Goal: Task Accomplishment & Management: Complete application form

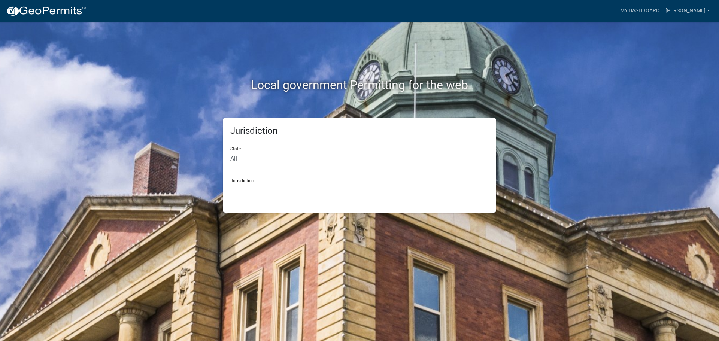
click at [289, 177] on div "Jurisdiction [GEOGRAPHIC_DATA], [US_STATE] [GEOGRAPHIC_DATA], [US_STATE][PERSON…" at bounding box center [359, 186] width 258 height 26
click at [289, 192] on select "[GEOGRAPHIC_DATA], [US_STATE] [GEOGRAPHIC_DATA], [US_STATE][PERSON_NAME][GEOGRA…" at bounding box center [359, 190] width 258 height 15
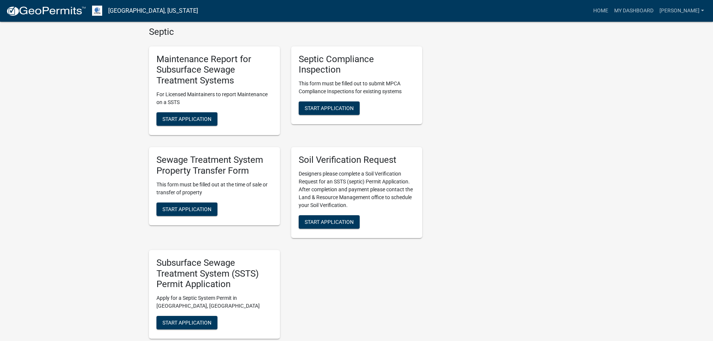
scroll to position [412, 0]
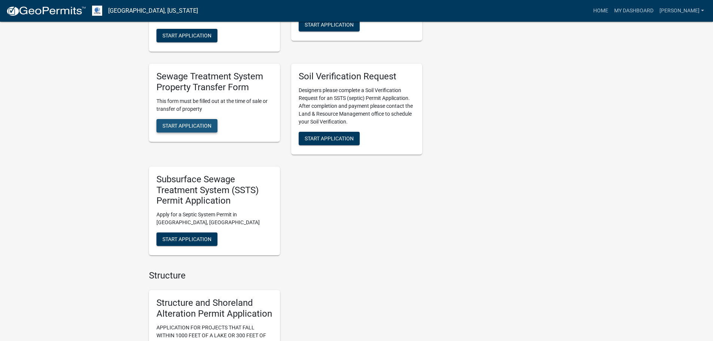
click at [193, 119] on button "Start Application" at bounding box center [186, 125] width 61 height 13
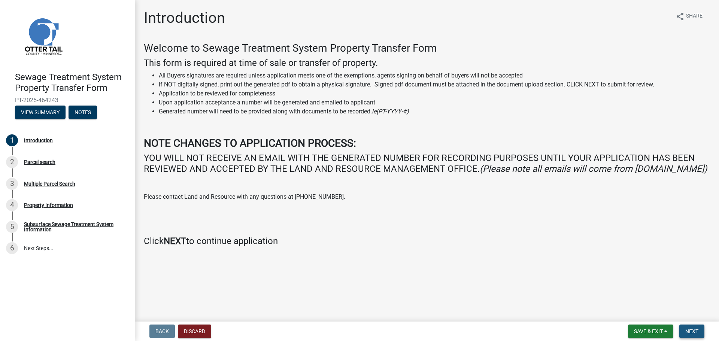
click at [695, 330] on span "Next" at bounding box center [691, 331] width 13 height 6
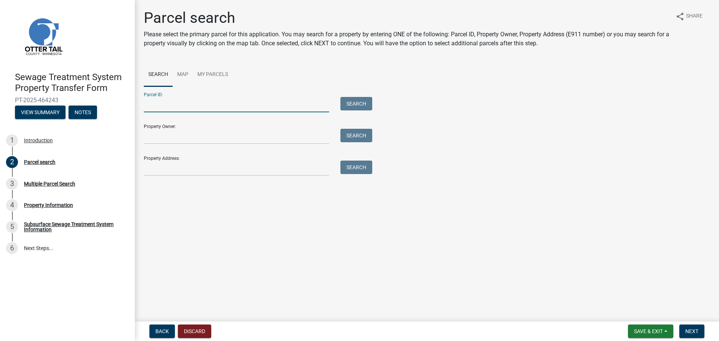
click at [231, 107] on input "Parcel ID:" at bounding box center [236, 104] width 185 height 15
type input "5700001001002"
drag, startPoint x: 198, startPoint y: 100, endPoint x: 79, endPoint y: 101, distance: 119.4
click at [79, 101] on div "Sewage Treatment System Property Transfer Form PT-2025-464243 View Summary Note…" at bounding box center [359, 170] width 719 height 341
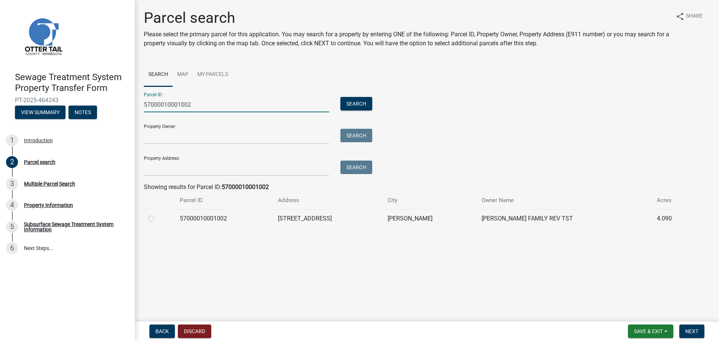
type input "57000010001002"
click at [151, 214] on div at bounding box center [159, 218] width 22 height 9
click at [157, 214] on label at bounding box center [157, 214] width 0 height 0
click at [157, 219] on input "radio" at bounding box center [159, 216] width 5 height 5
radio input "true"
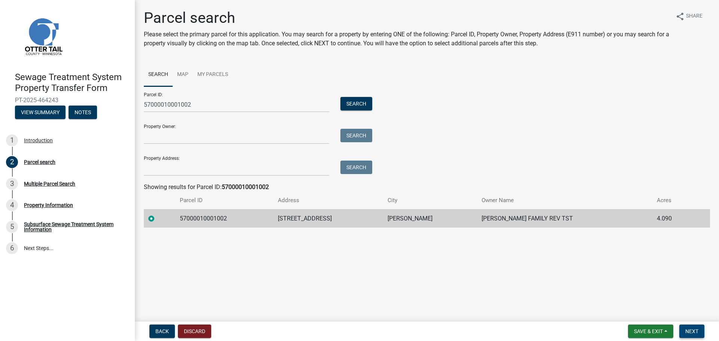
click at [682, 330] on button "Next" at bounding box center [691, 330] width 25 height 13
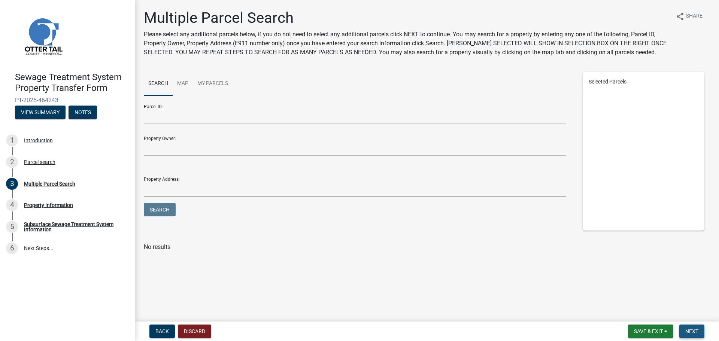
click at [685, 325] on button "Next" at bounding box center [691, 330] width 25 height 13
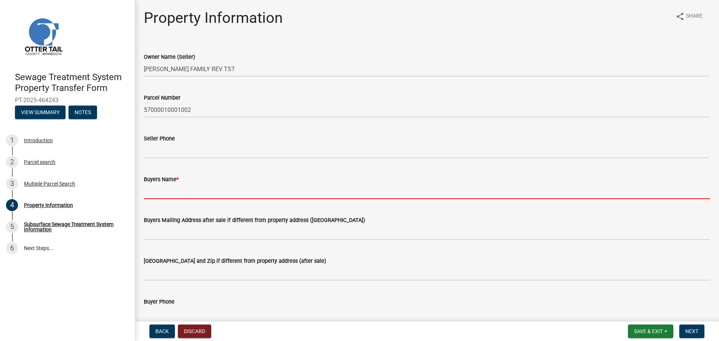
click at [164, 192] on input "Buyers Name *" at bounding box center [427, 191] width 566 height 15
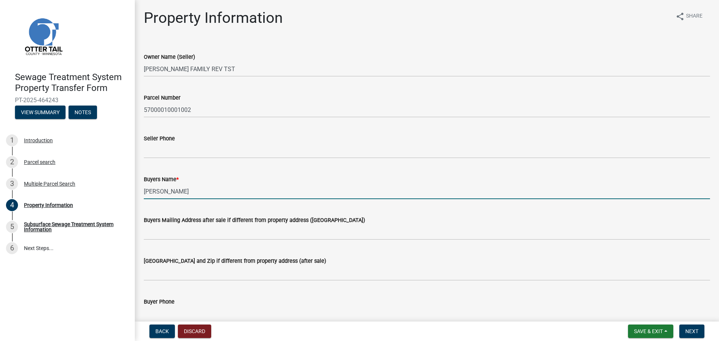
type input "[PERSON_NAME]"
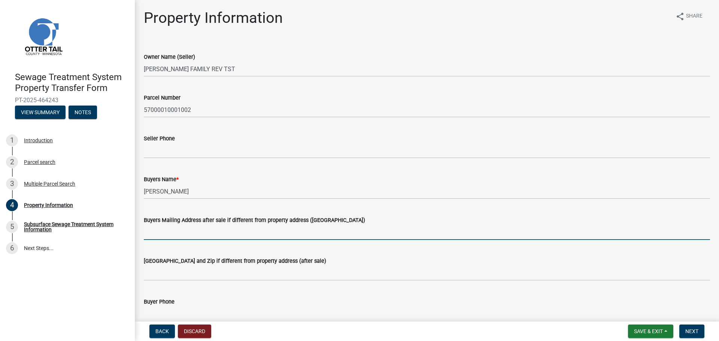
click at [223, 229] on input "Buyers Mailing Address after sale if different from property address ([GEOGRAPH…" at bounding box center [427, 232] width 566 height 15
paste input "41059 Co 81"
type input "41059 Co 81"
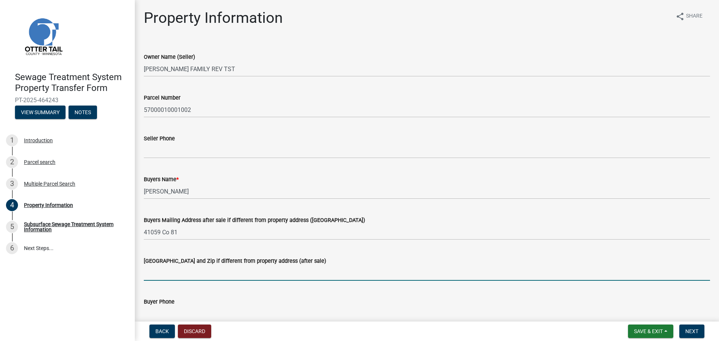
click at [316, 267] on input "[GEOGRAPHIC_DATA] and Zip if different from property address (after sale)" at bounding box center [427, 272] width 566 height 15
paste input "[GEOGRAPHIC_DATA]"
type input "[GEOGRAPHIC_DATA], [GEOGRAPHIC_DATA] 56438"
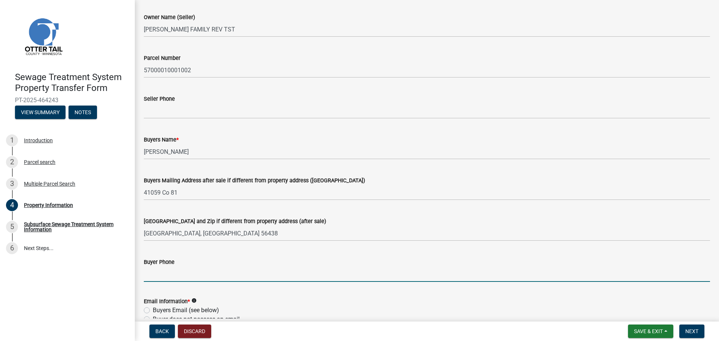
scroll to position [115, 0]
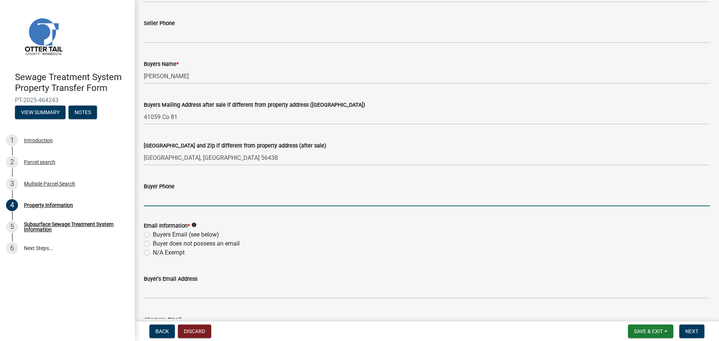
drag, startPoint x: 211, startPoint y: 202, endPoint x: 202, endPoint y: 210, distance: 12.7
click at [211, 202] on input "Buyer Phone" at bounding box center [427, 198] width 566 height 15
paste input "[PHONE_NUMBER]"
type input "[PHONE_NUMBER]"
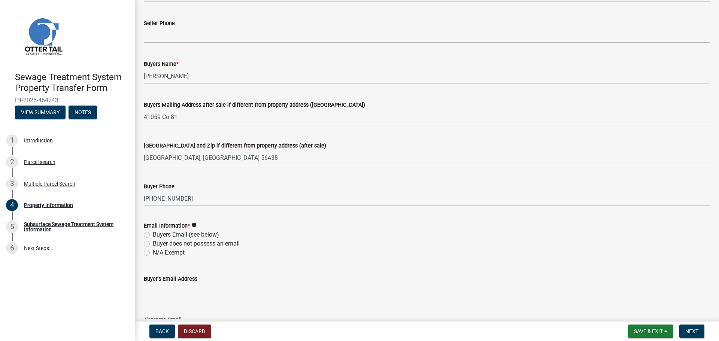
click at [194, 235] on label "Buyers Email (see below)" at bounding box center [186, 234] width 66 height 9
click at [158, 235] on input "Buyers Email (see below)" at bounding box center [155, 232] width 5 height 5
radio input "true"
click at [232, 300] on wm-data-entity-input "Buyer's Email Address" at bounding box center [427, 284] width 566 height 41
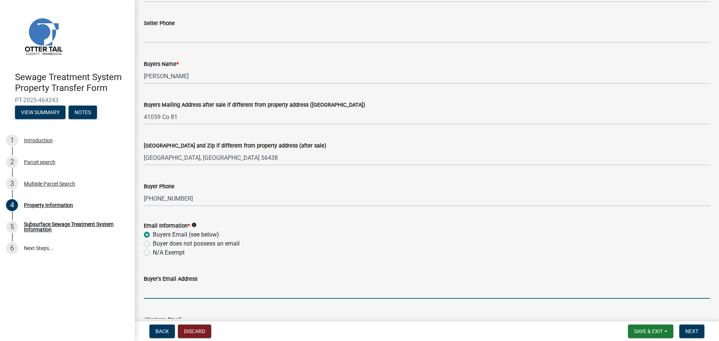
click at [233, 296] on input "Buyer's Email Address" at bounding box center [427, 290] width 566 height 15
paste input "[PERSON_NAME][EMAIL_ADDRESS][PERSON_NAME][DOMAIN_NAME]"
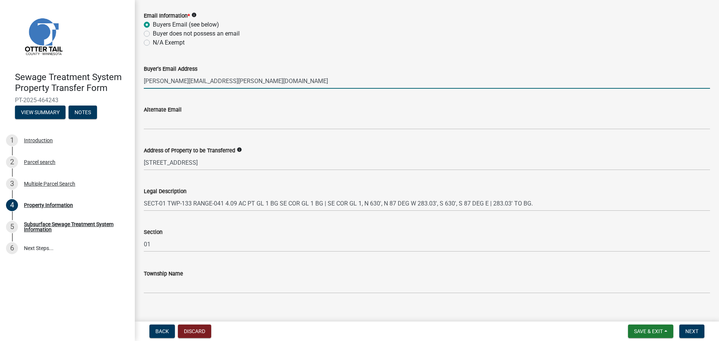
scroll to position [335, 0]
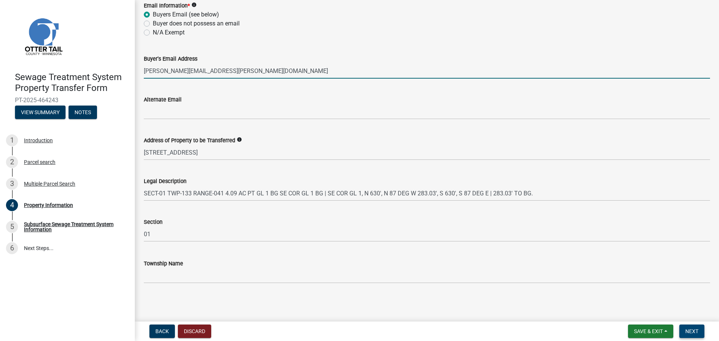
type input "[PERSON_NAME][EMAIL_ADDRESS][PERSON_NAME][DOMAIN_NAME]"
click at [693, 333] on span "Next" at bounding box center [691, 331] width 13 height 6
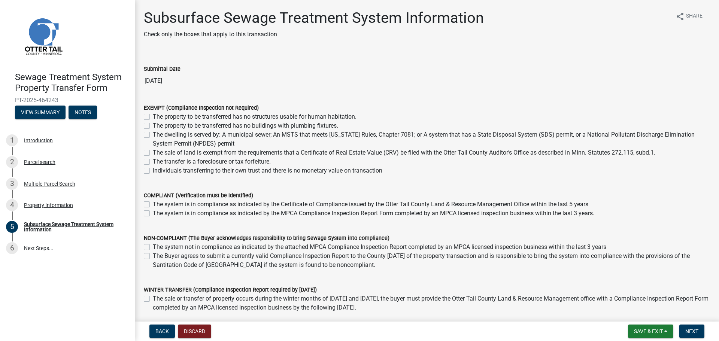
click at [192, 215] on label "The system is in compliance as indicated by the MPCA Compliance Inspection Repo…" at bounding box center [373, 213] width 441 height 9
click at [158, 214] on input "The system is in compliance as indicated by the MPCA Compliance Inspection Repo…" at bounding box center [155, 211] width 5 height 5
checkbox input "true"
checkbox input "false"
checkbox input "true"
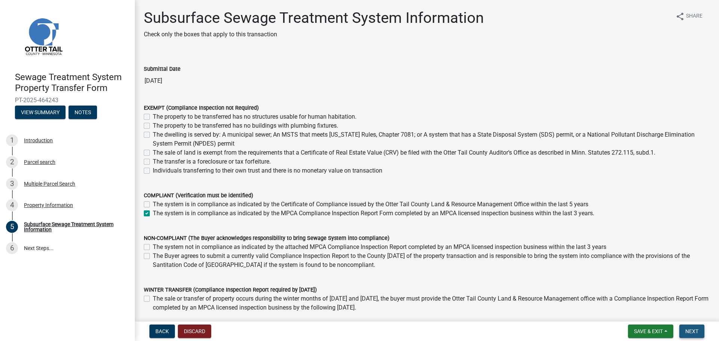
click at [687, 332] on span "Next" at bounding box center [691, 331] width 13 height 6
click at [690, 330] on span "Next" at bounding box center [691, 331] width 13 height 6
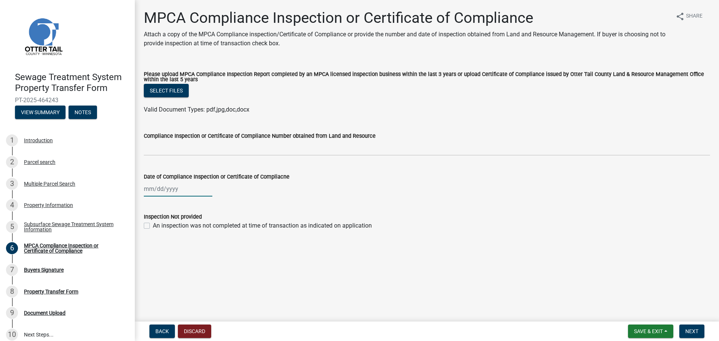
click at [160, 189] on div at bounding box center [178, 188] width 68 height 15
select select "8"
select select "2025"
click at [149, 208] on button "Previous month" at bounding box center [151, 205] width 9 height 12
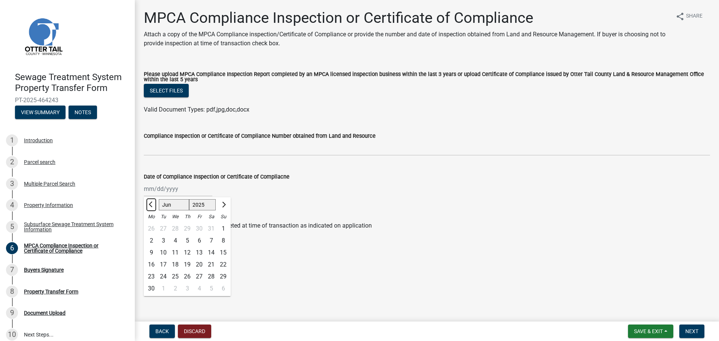
click at [149, 208] on button "Previous month" at bounding box center [151, 205] width 9 height 12
select select "5"
click at [199, 229] on div "2" at bounding box center [199, 229] width 12 height 12
type input "[DATE]"
click at [166, 88] on button "Select files" at bounding box center [166, 90] width 45 height 13
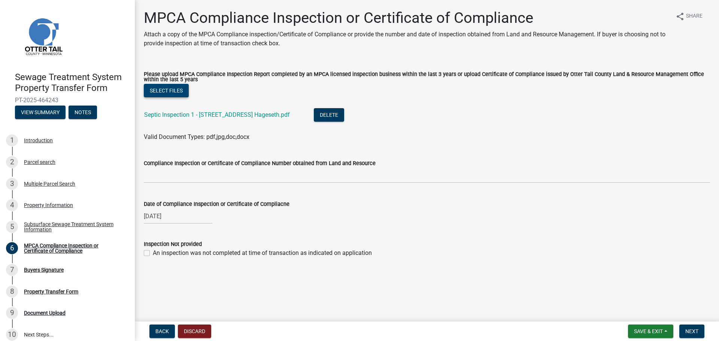
click at [176, 86] on button "Select files" at bounding box center [166, 90] width 45 height 13
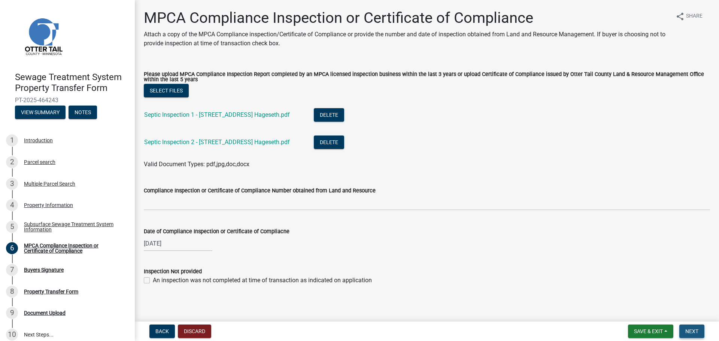
click at [690, 334] on span "Next" at bounding box center [691, 331] width 13 height 6
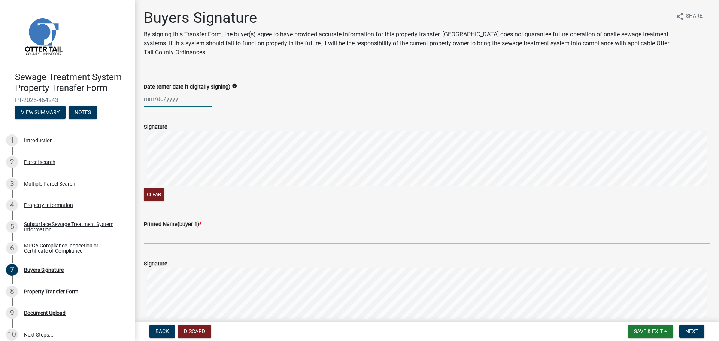
click at [164, 96] on div at bounding box center [178, 98] width 68 height 15
select select "8"
select select "2025"
click at [198, 162] on div "15" at bounding box center [199, 163] width 12 height 12
type input "[DATE]"
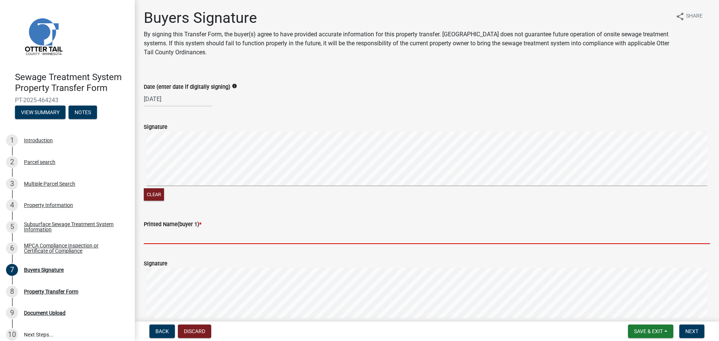
click at [174, 236] on input "Printed Name(buyer 1) *" at bounding box center [427, 236] width 566 height 15
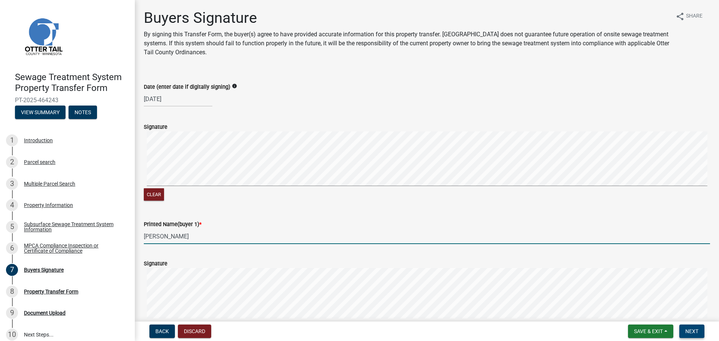
type input "[PERSON_NAME]"
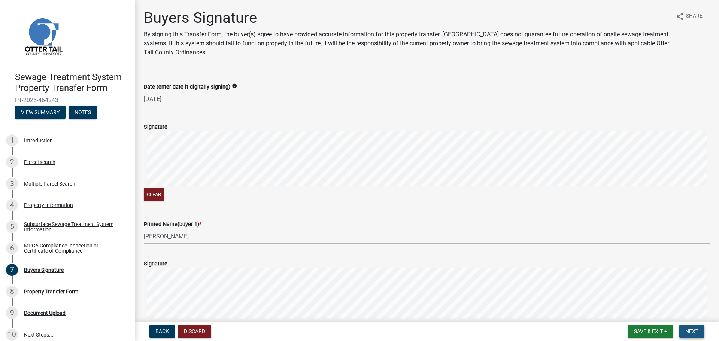
click at [694, 330] on span "Next" at bounding box center [691, 331] width 13 height 6
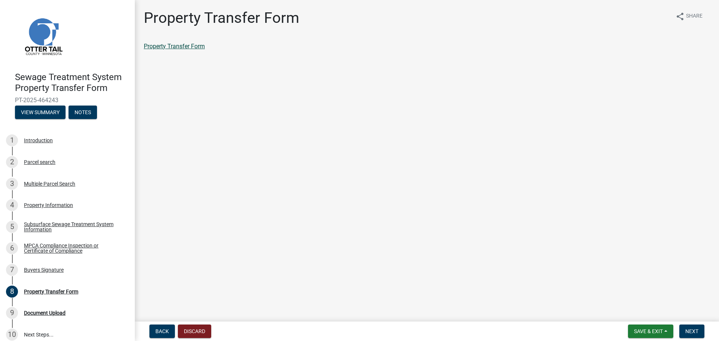
click at [176, 45] on link "Property Transfer Form" at bounding box center [174, 46] width 61 height 7
